Goal: Task Accomplishment & Management: Manage account settings

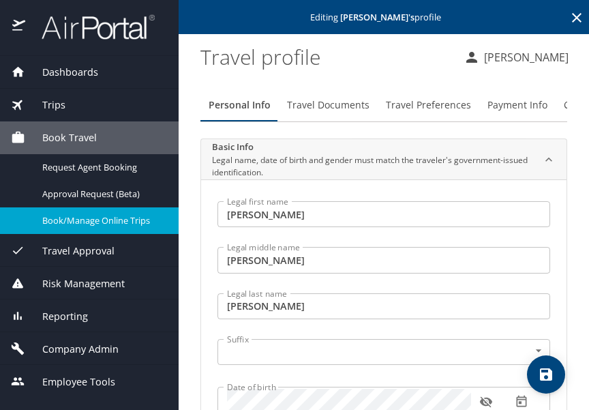
select select "US"
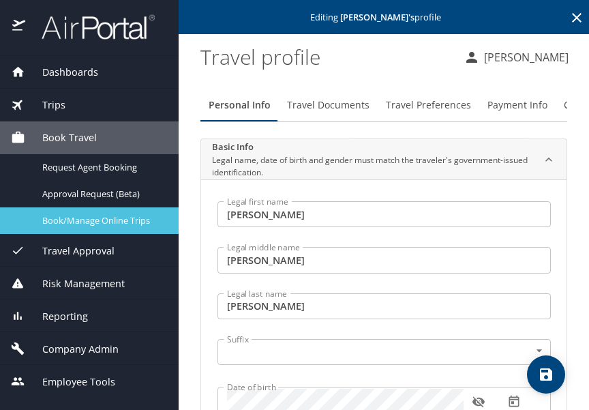
click at [84, 222] on span "Book/Manage Online Trips" at bounding box center [102, 220] width 120 height 13
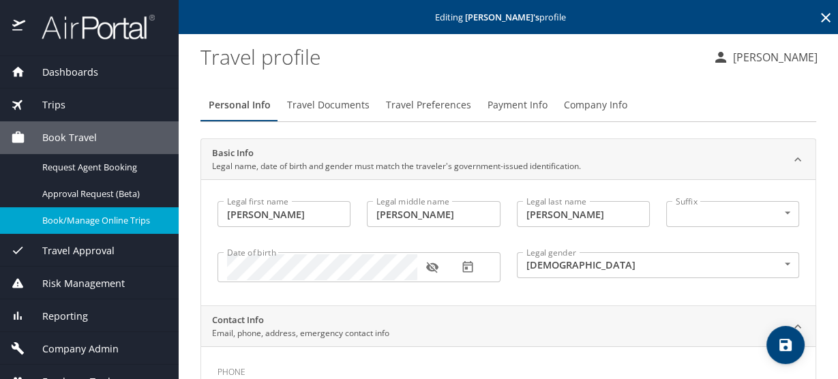
click at [87, 223] on span "Book/Manage Online Trips" at bounding box center [102, 220] width 120 height 13
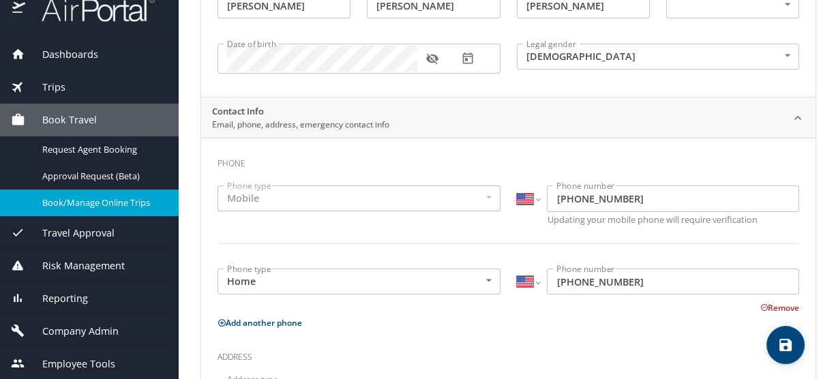
scroll to position [218, 0]
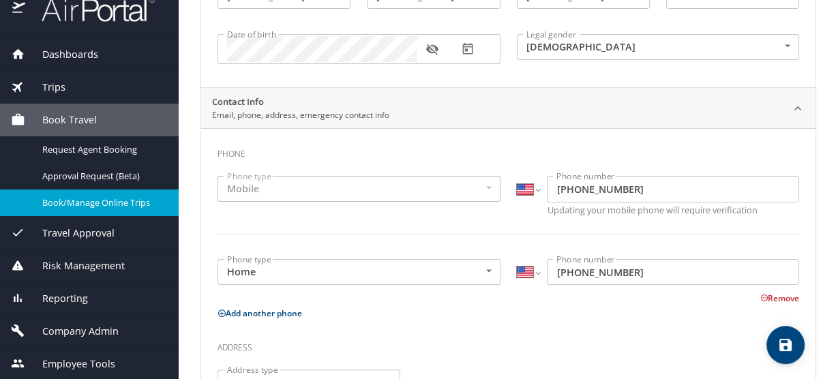
click at [94, 357] on span "Employee Tools" at bounding box center [70, 364] width 90 height 15
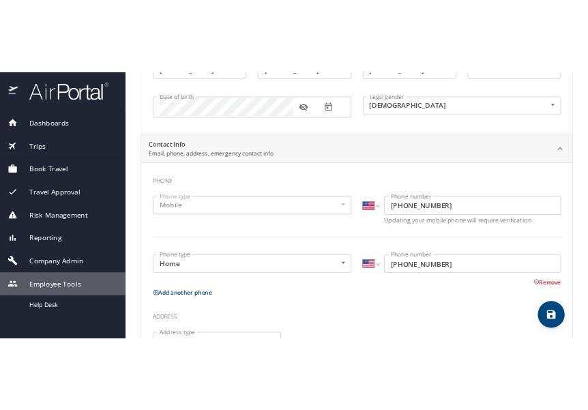
scroll to position [0, 0]
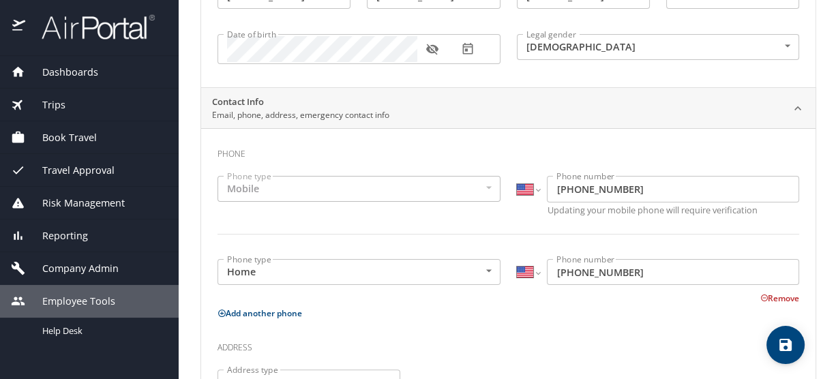
click at [81, 294] on span "Employee Tools" at bounding box center [70, 301] width 90 height 15
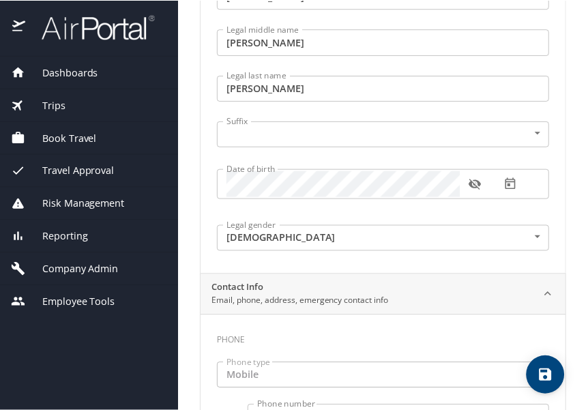
scroll to position [218, 0]
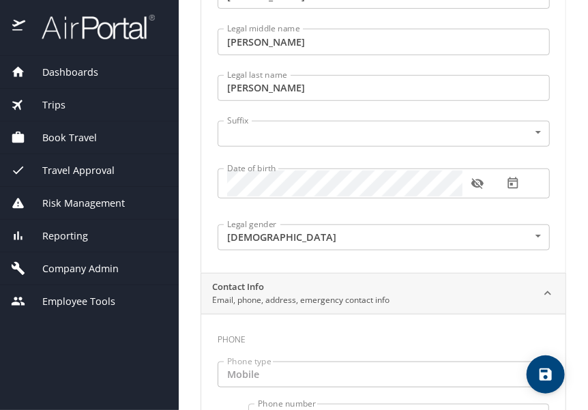
click at [74, 263] on span "Company Admin" at bounding box center [71, 268] width 93 height 15
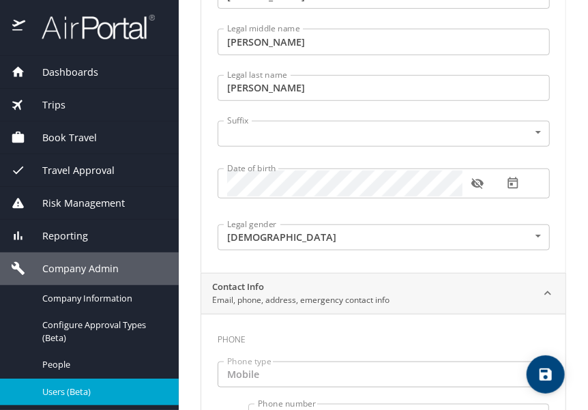
click at [68, 385] on span "Users (Beta)" at bounding box center [102, 391] width 120 height 13
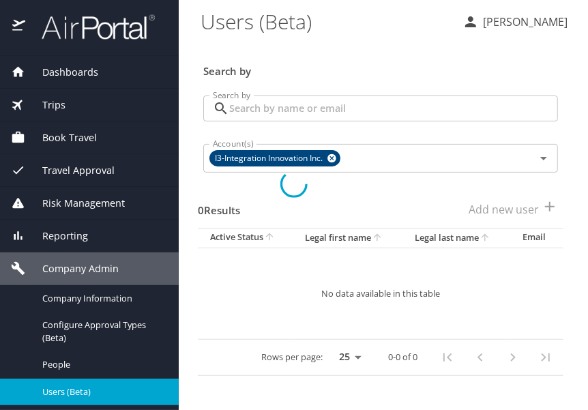
scroll to position [9, 0]
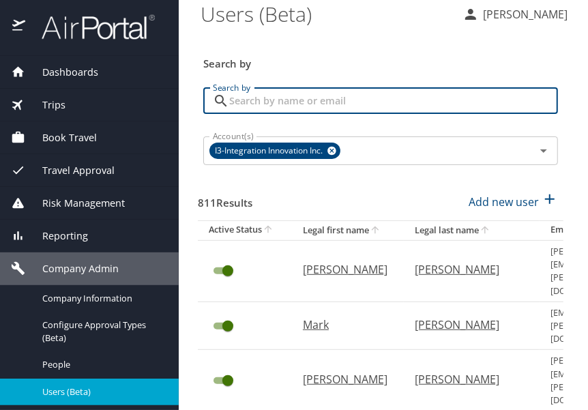
click at [329, 99] on input "Search by" at bounding box center [393, 101] width 329 height 26
type input "morales"
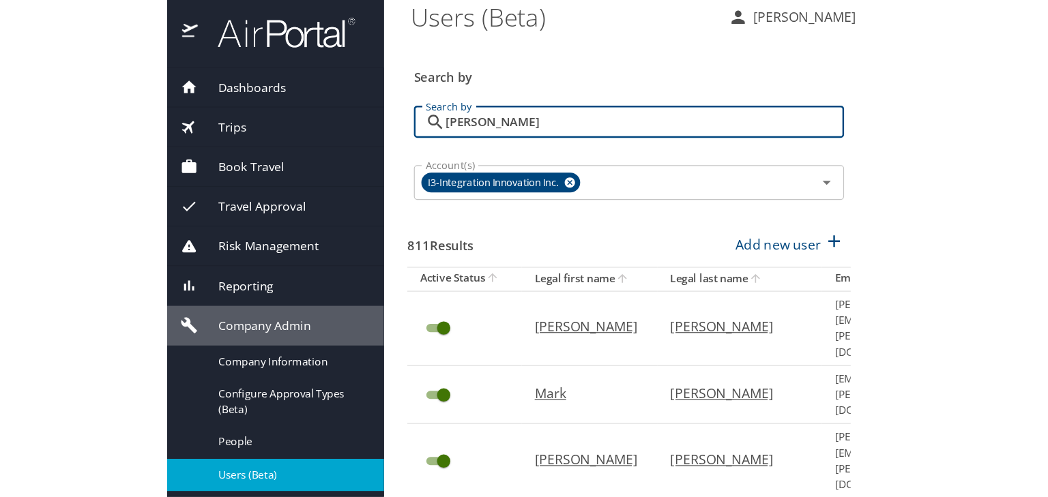
scroll to position [0, 0]
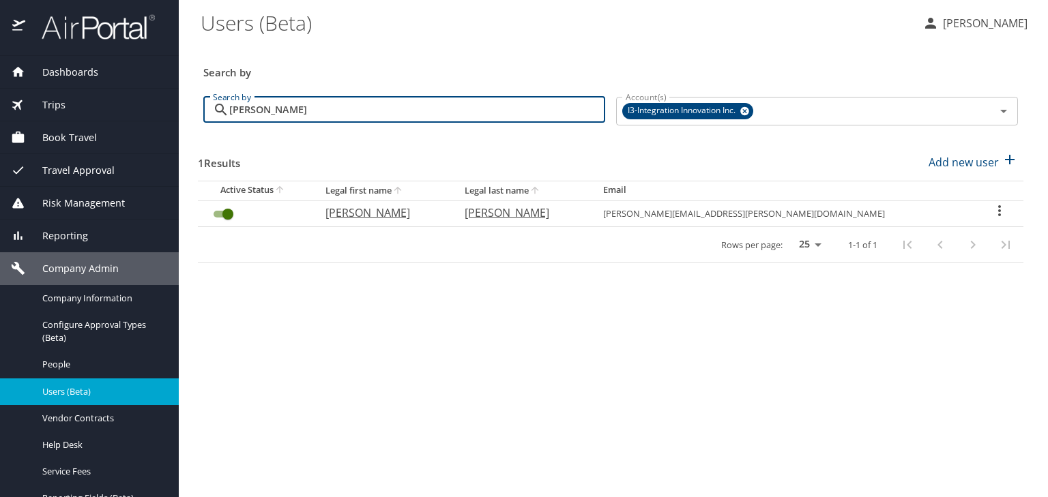
click at [589, 213] on icon "User Search Table" at bounding box center [999, 210] width 3 height 11
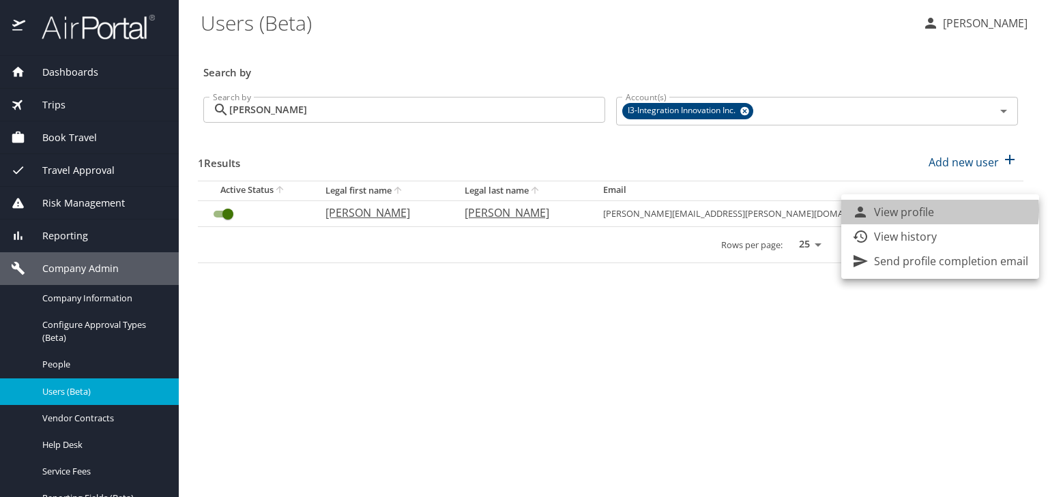
click at [589, 210] on li "View profile" at bounding box center [940, 212] width 198 height 25
select select "US"
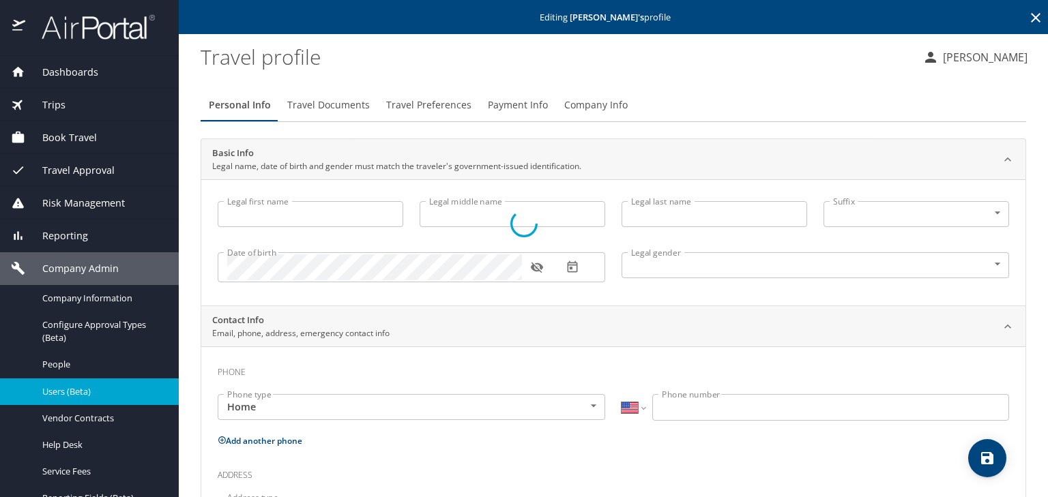
type input "Roberto"
type input "Carlos"
type input "Morales"
type input "Male"
select select "US"
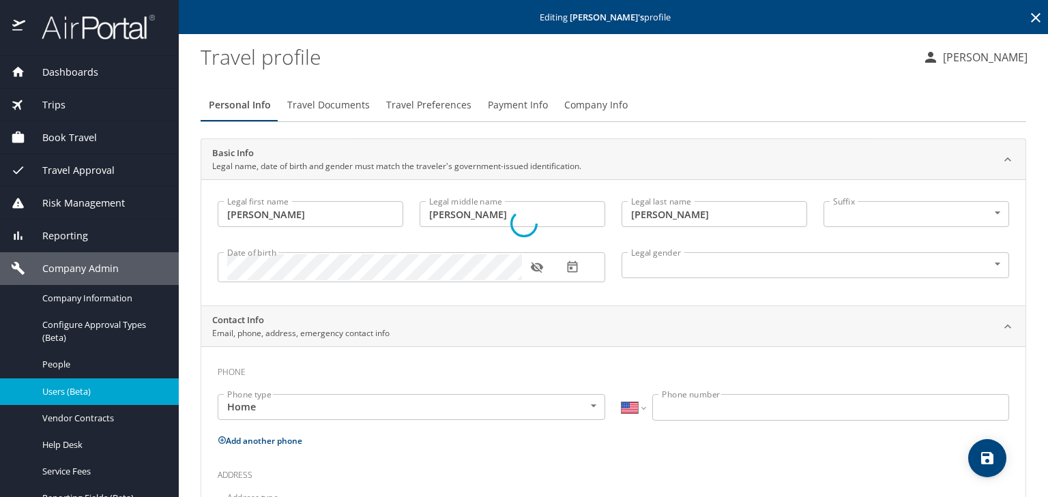
select select "US"
select select "UG"
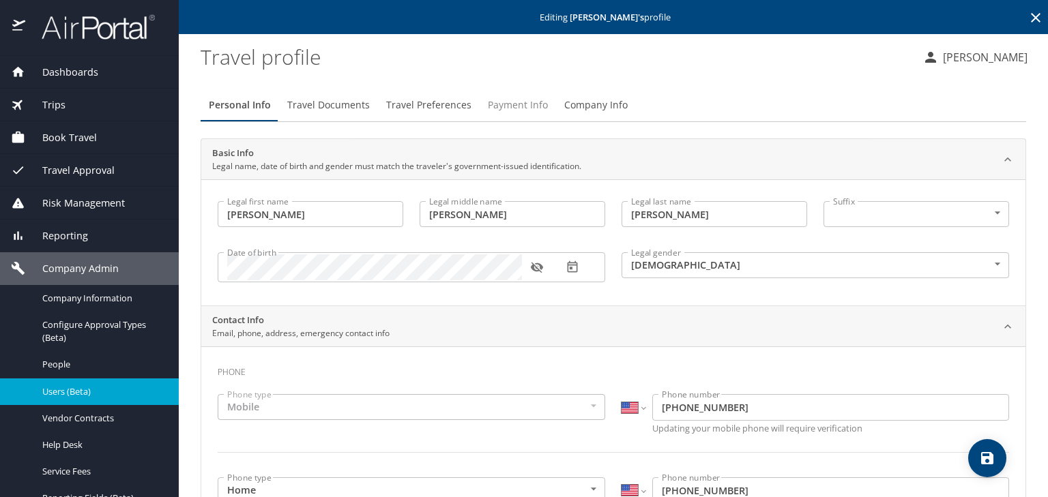
click at [518, 108] on span "Payment Info" at bounding box center [518, 105] width 60 height 17
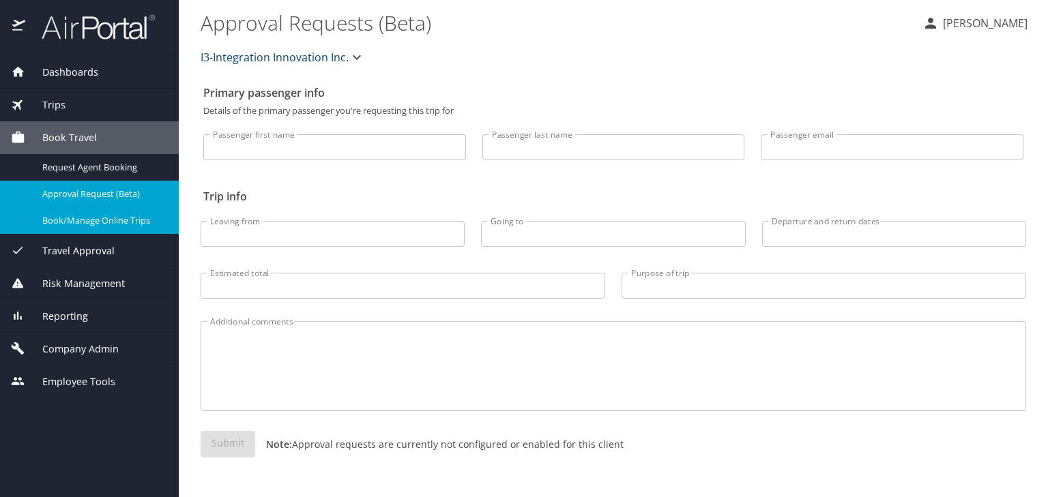
click at [133, 225] on span "Book/Manage Online Trips" at bounding box center [102, 220] width 120 height 13
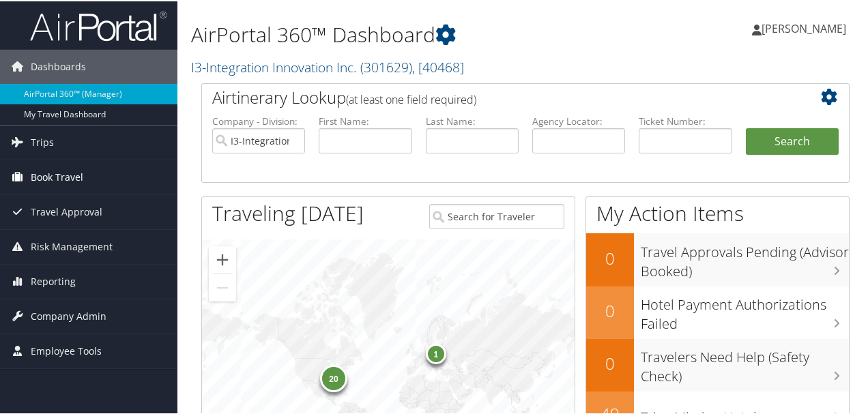
click at [108, 168] on link "Book Travel" at bounding box center [88, 176] width 177 height 34
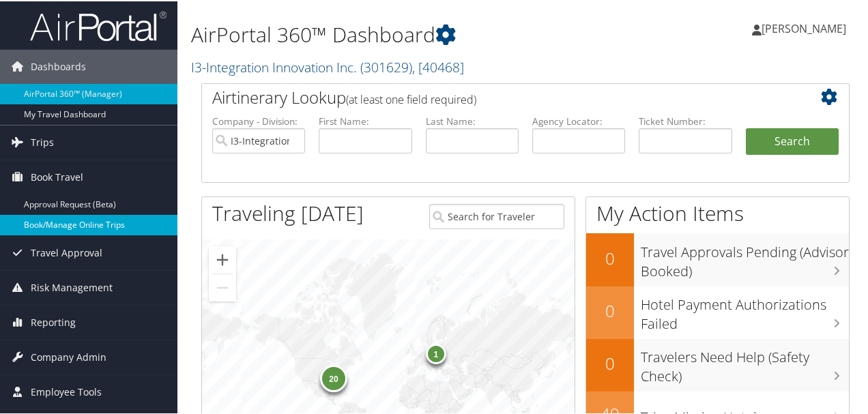
click at [109, 218] on link "Book/Manage Online Trips" at bounding box center [88, 223] width 177 height 20
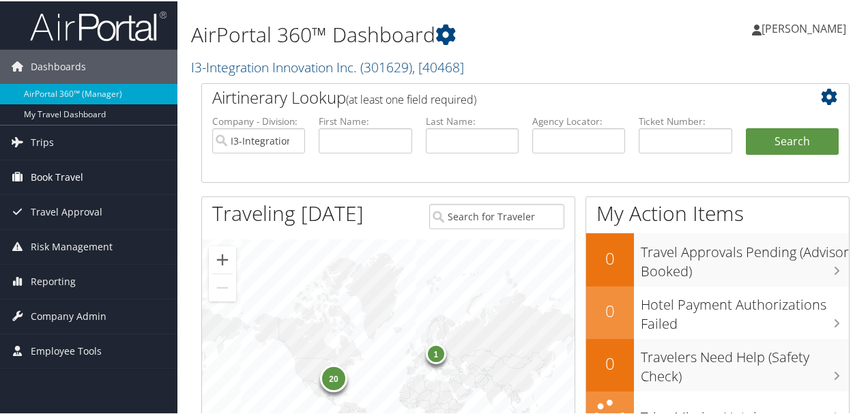
click at [77, 181] on span "Book Travel" at bounding box center [57, 176] width 53 height 34
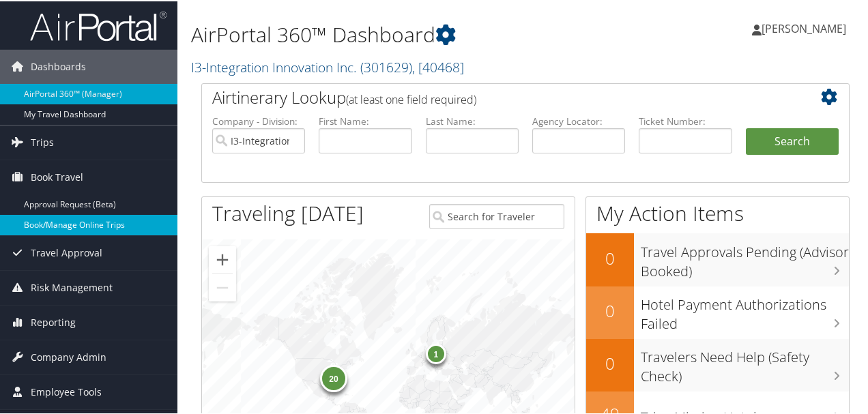
click at [97, 229] on link "Book/Manage Online Trips" at bounding box center [88, 223] width 177 height 20
